Goal: Information Seeking & Learning: Find specific fact

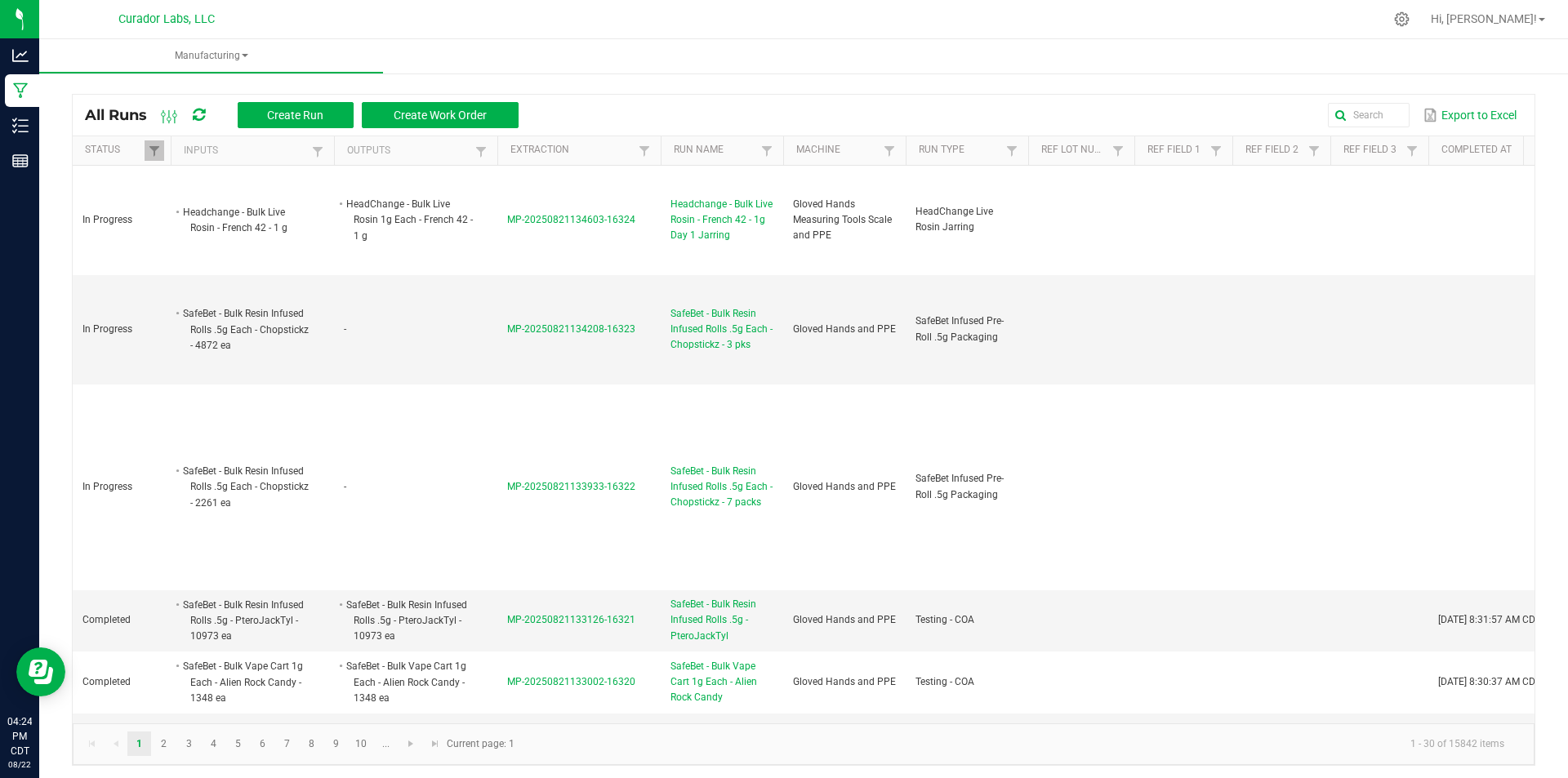
scroll to position [245, 0]
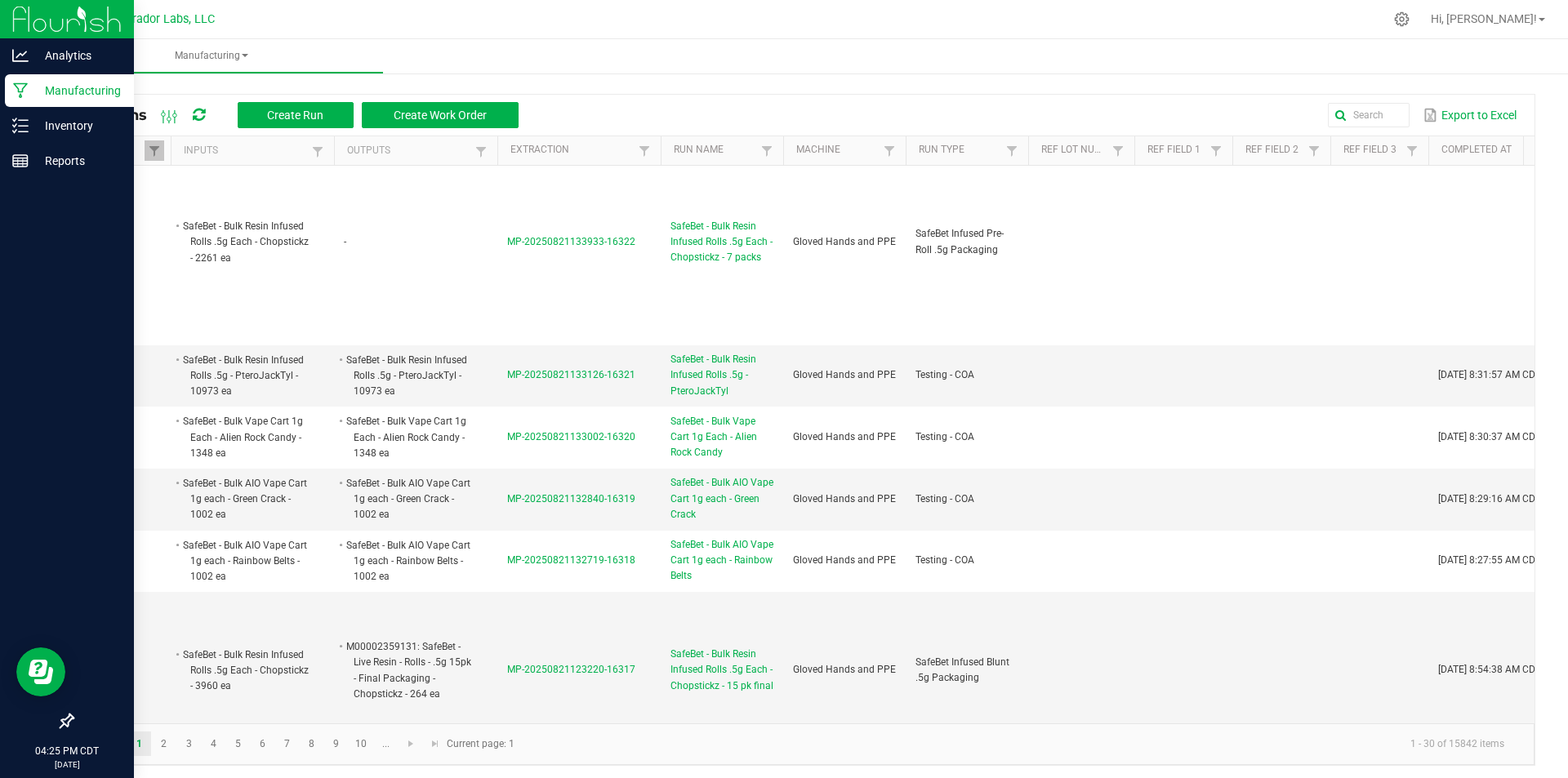
click at [66, 98] on p "Manufacturing" at bounding box center [77, 91] width 98 height 19
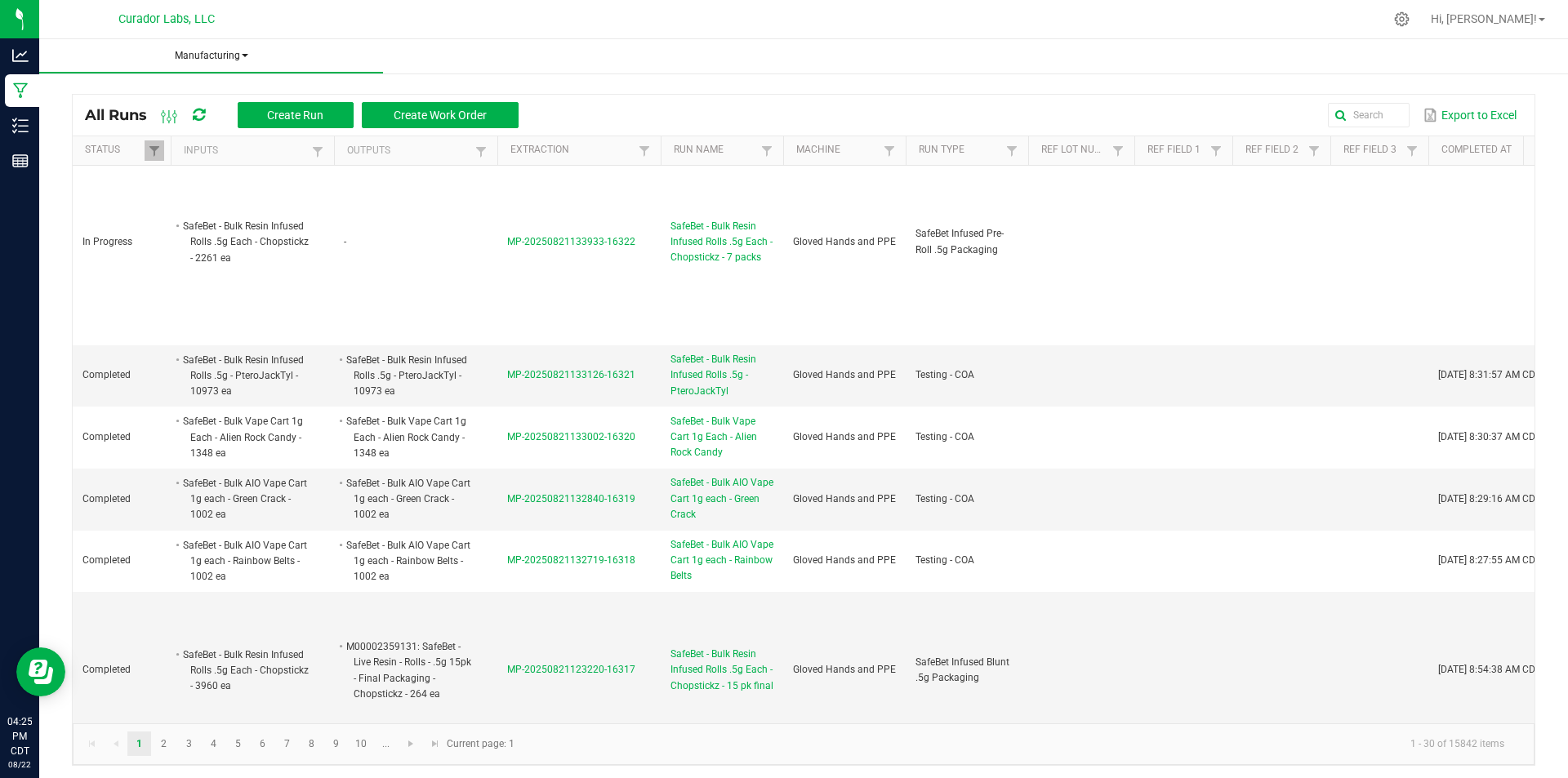
click at [244, 59] on span "Manufacturing" at bounding box center [211, 56] width 344 height 14
click at [218, 55] on span "Manufacturing" at bounding box center [211, 56] width 344 height 14
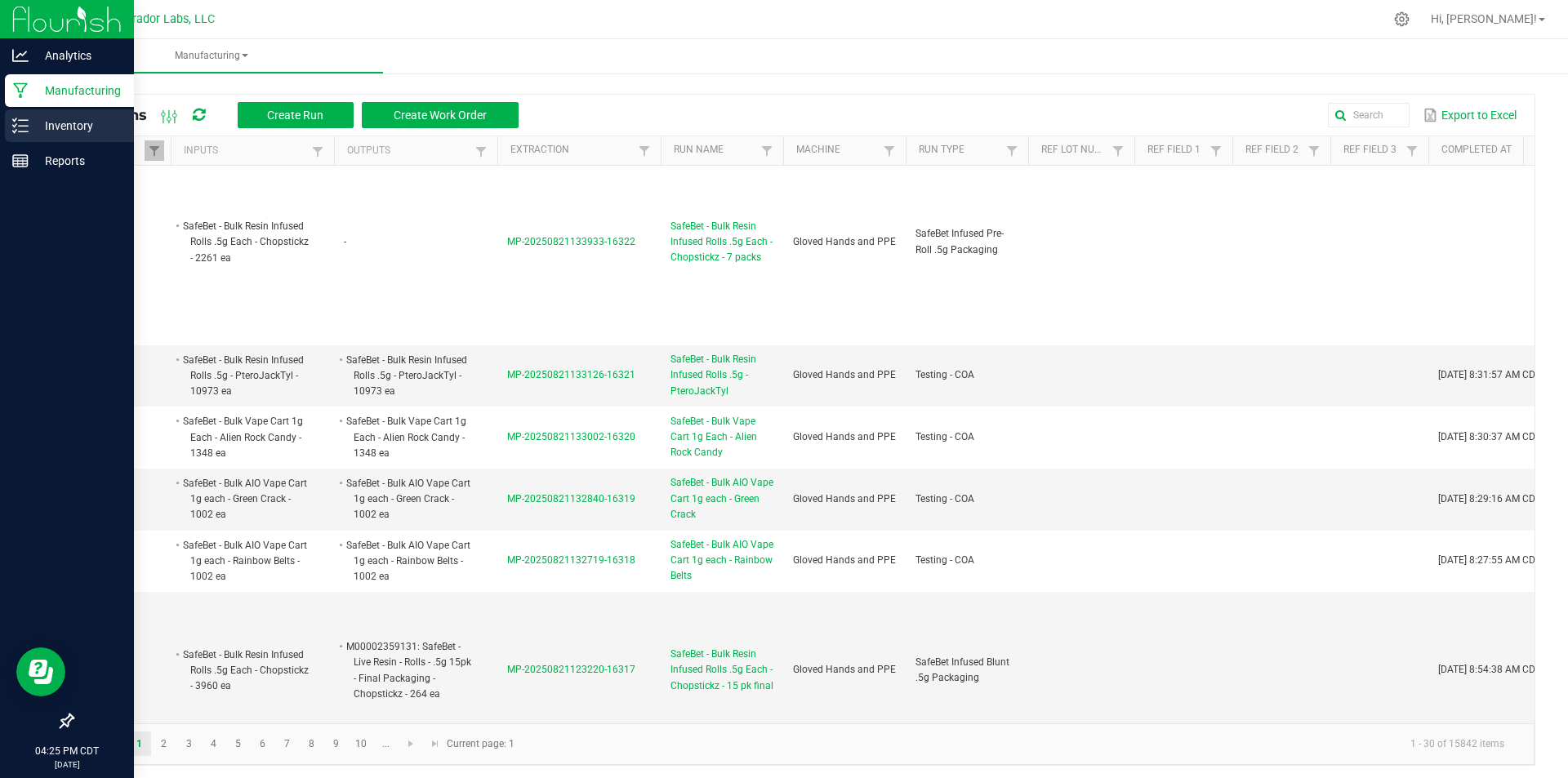
click at [31, 120] on p "Inventory" at bounding box center [77, 126] width 98 height 19
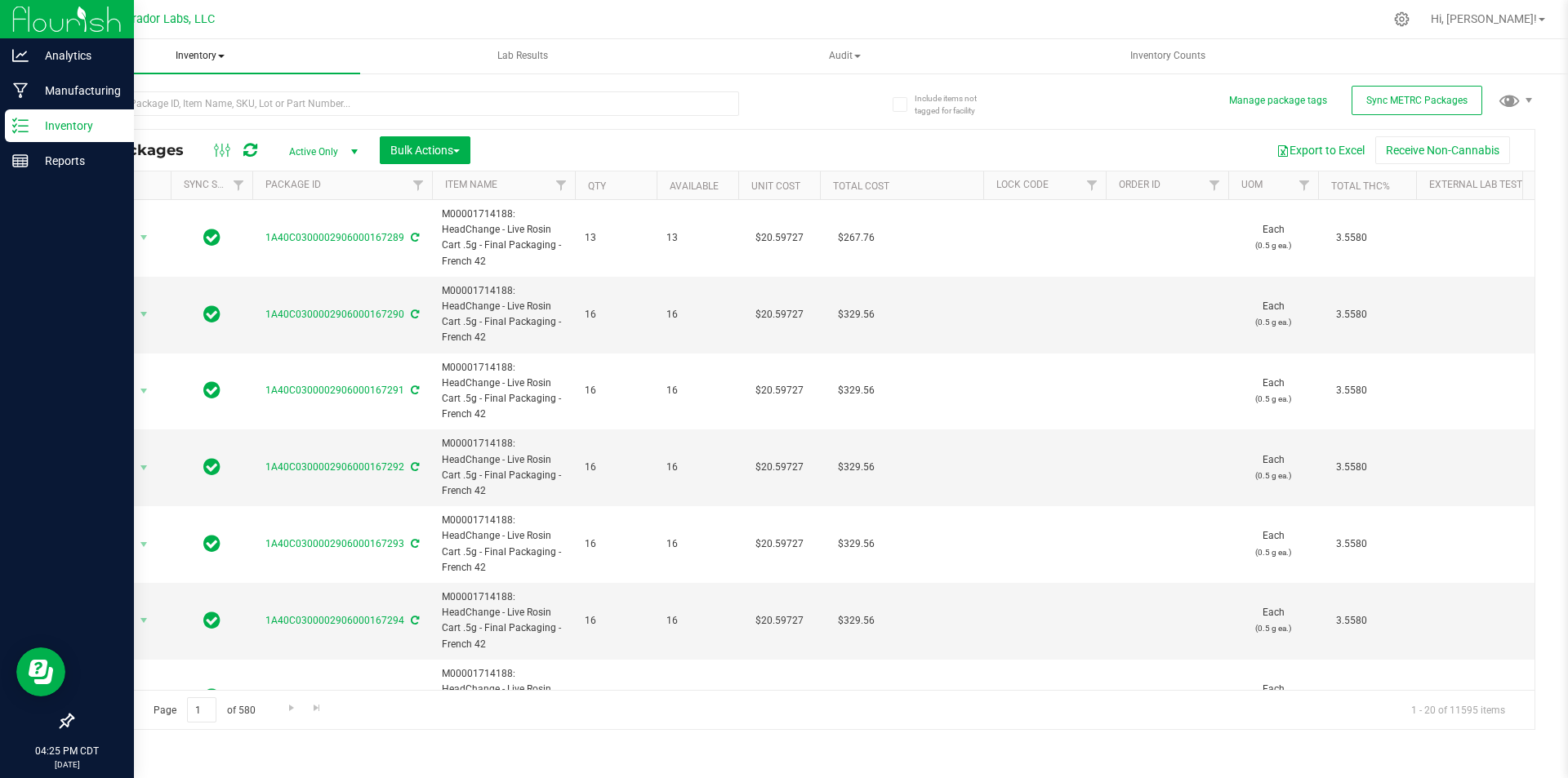
click at [225, 56] on span "Inventory" at bounding box center [200, 56] width 321 height 34
click at [144, 114] on span "All inventory" at bounding box center [116, 117] width 110 height 14
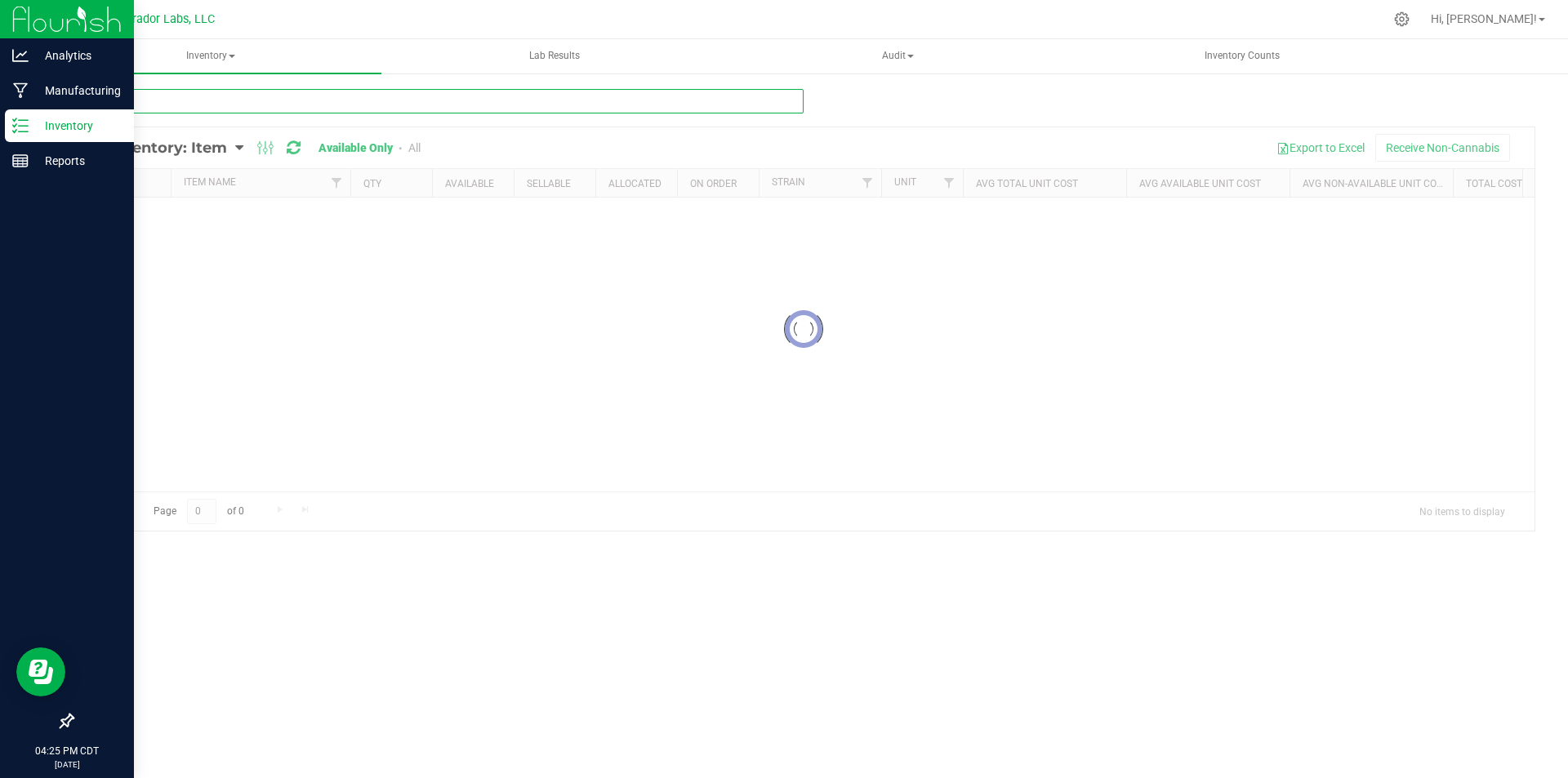
click at [297, 94] on input "text" at bounding box center [438, 101] width 732 height 25
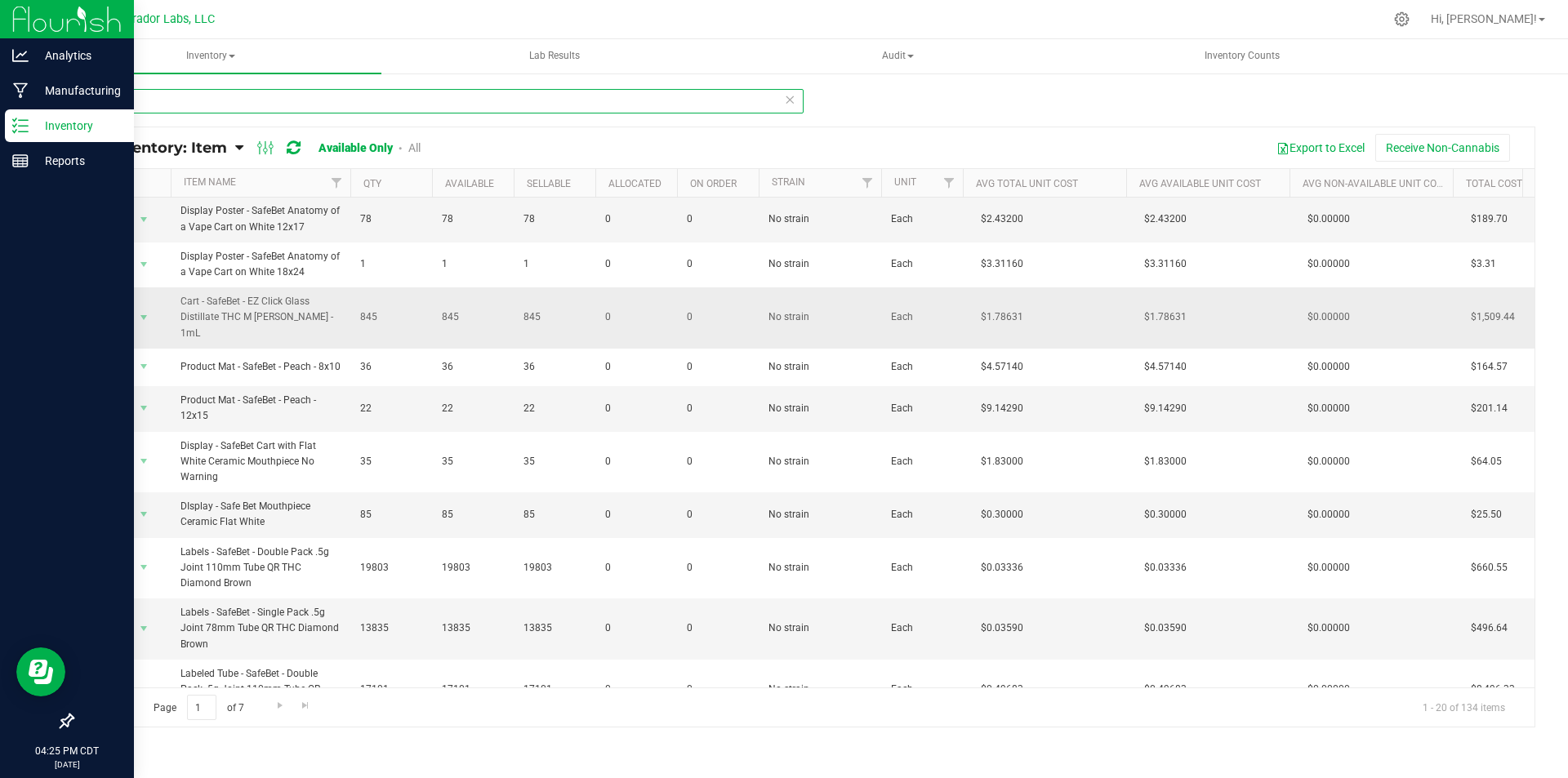
scroll to position [514, 0]
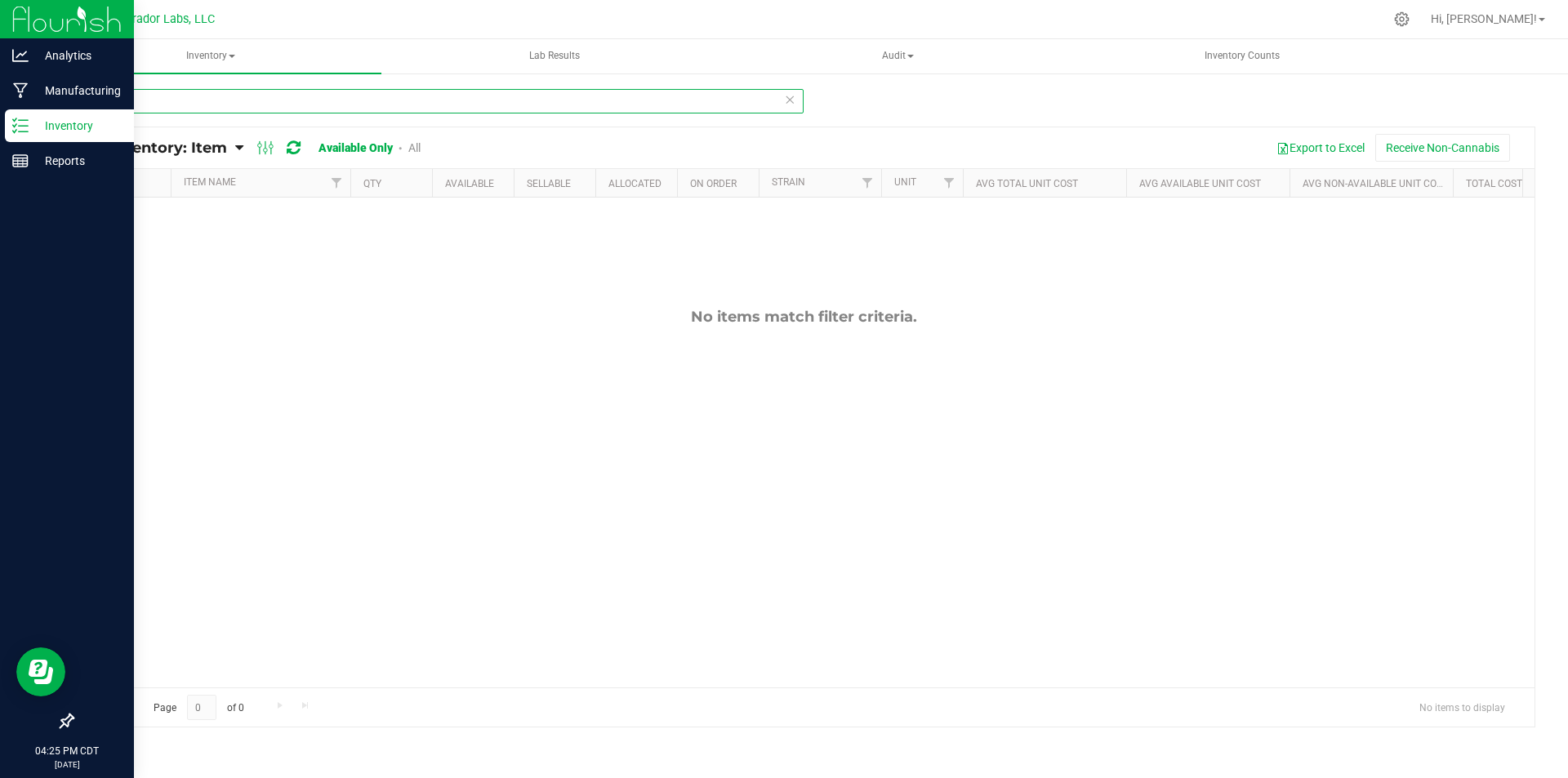
type input "box"
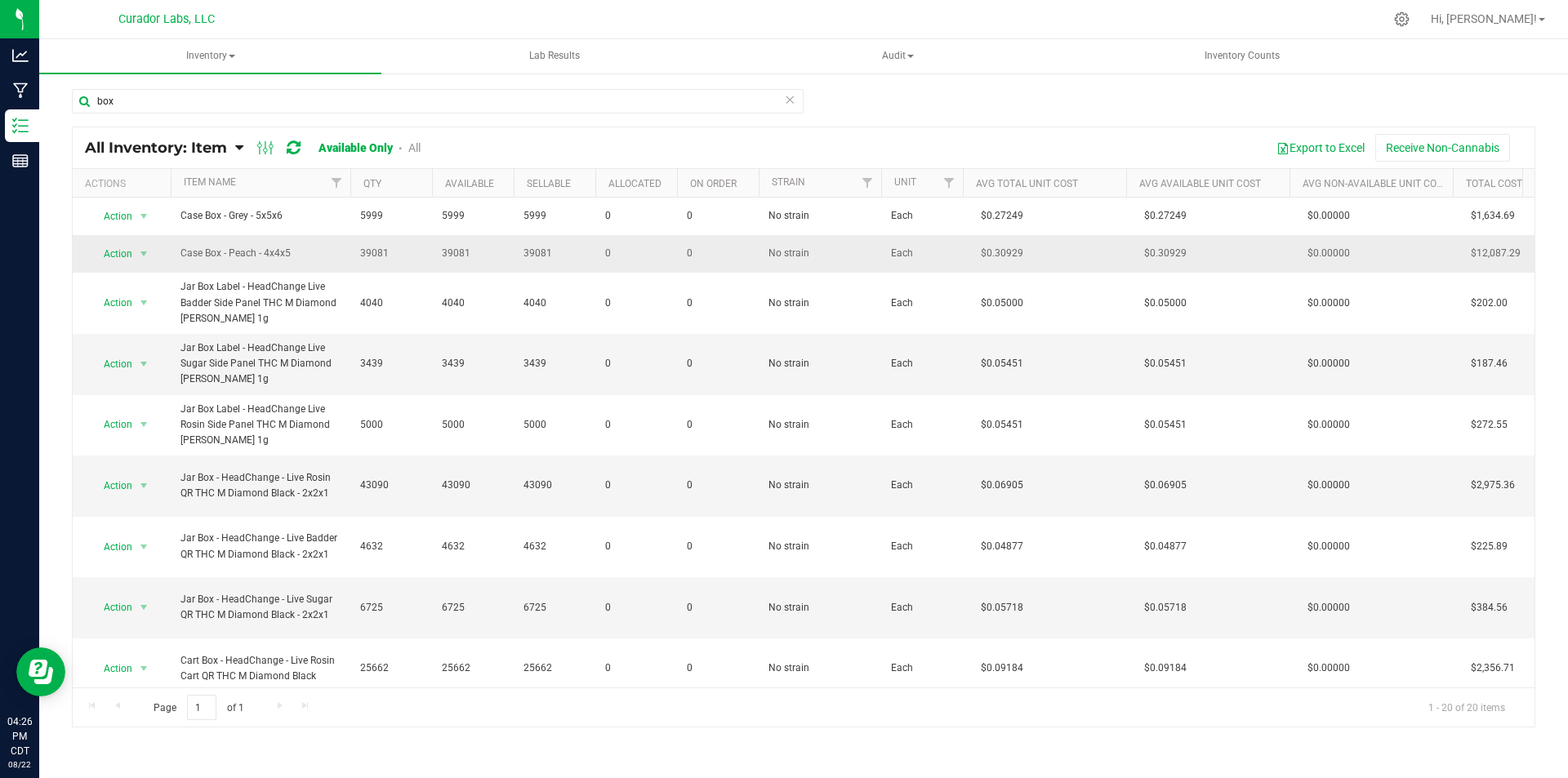
click at [300, 243] on td "Case Box - Peach - 4x4x5" at bounding box center [261, 253] width 180 height 38
drag, startPoint x: 290, startPoint y: 249, endPoint x: 179, endPoint y: 247, distance: 111.0
click at [179, 247] on td "Case Box - Peach - 4x4x5" at bounding box center [261, 253] width 180 height 38
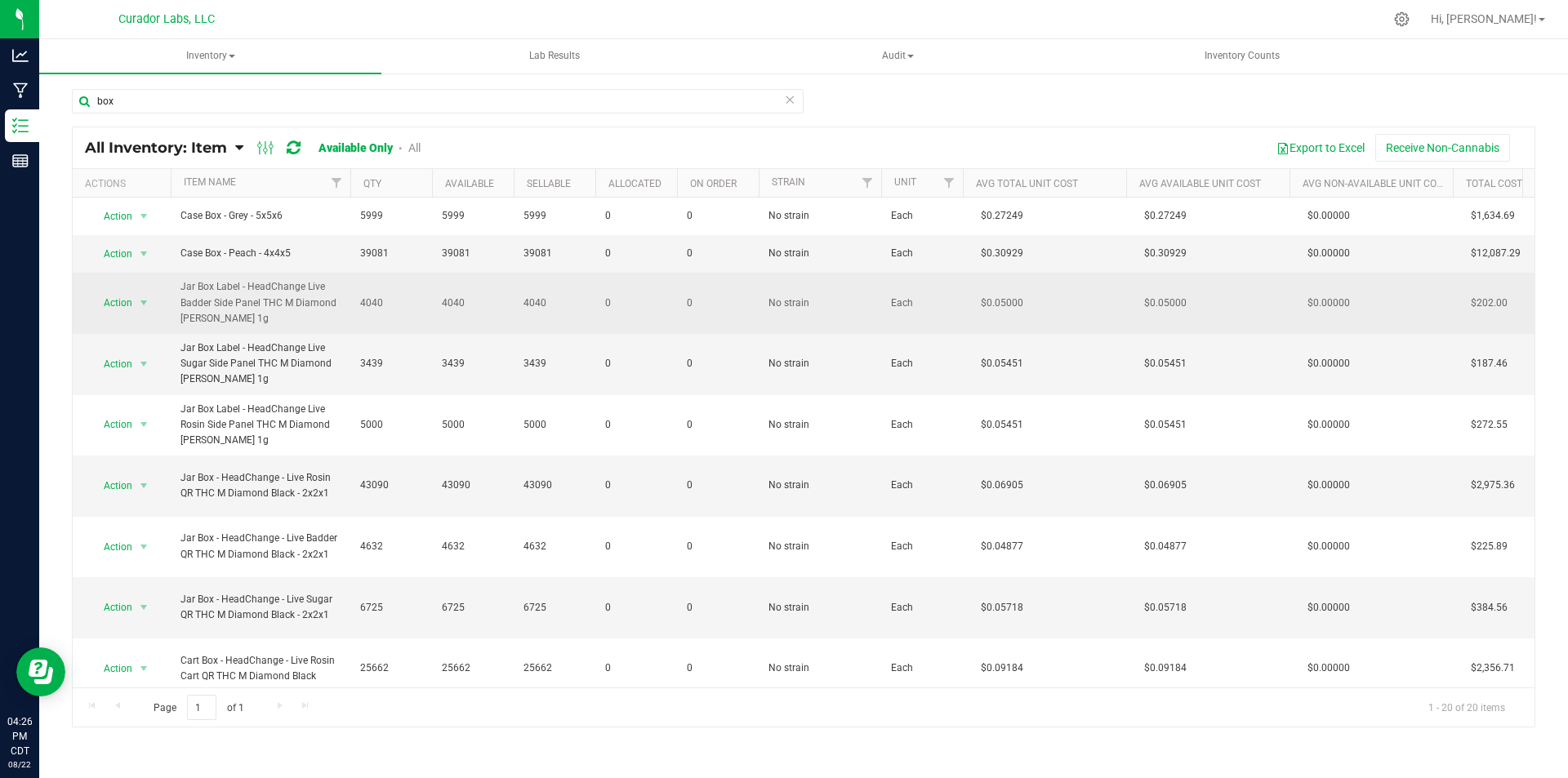
copy span "Case Box - Peach - 4x4x5"
